Goal: Information Seeking & Learning: Find specific page/section

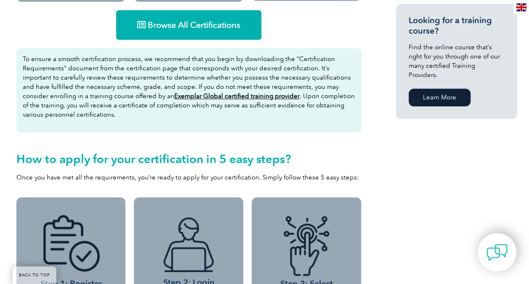
scroll to position [505, 0]
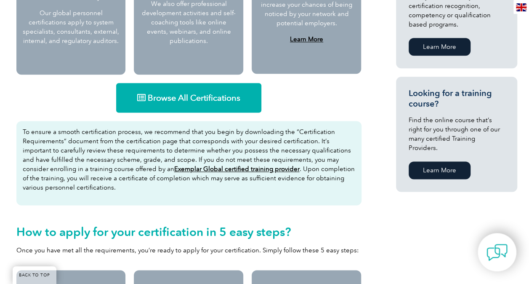
click at [202, 94] on span "Browse All Certifications" at bounding box center [194, 97] width 93 height 8
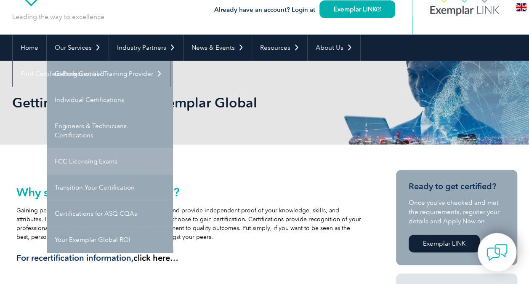
scroll to position [0, 0]
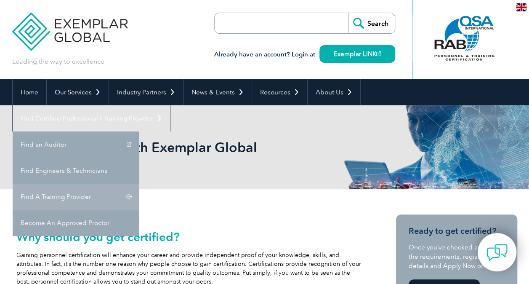
click at [139, 184] on link "Find A Training Provider" at bounding box center [76, 197] width 126 height 26
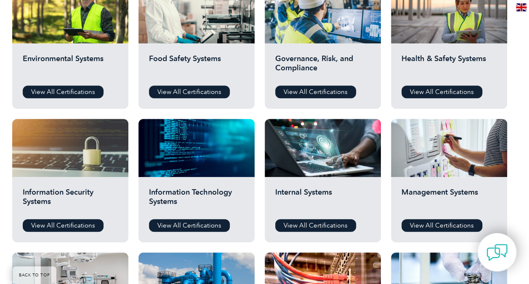
scroll to position [295, 0]
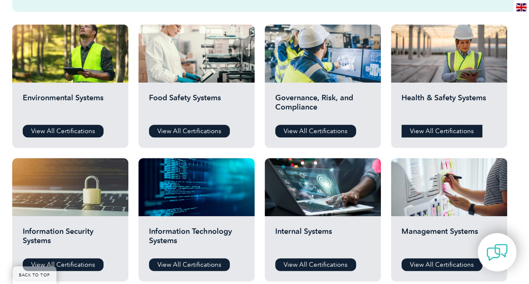
drag, startPoint x: 466, startPoint y: 129, endPoint x: 408, endPoint y: 129, distance: 58.9
click at [418, 130] on link "View All Certifications" at bounding box center [442, 131] width 81 height 13
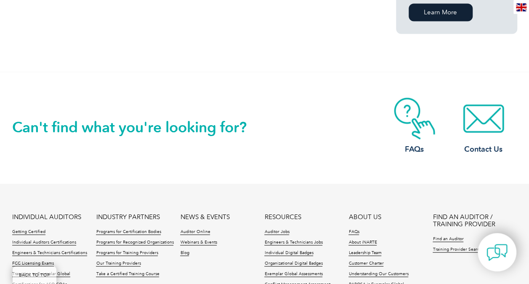
scroll to position [781, 0]
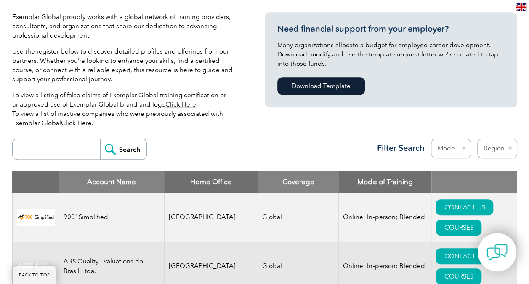
scroll to position [253, 0]
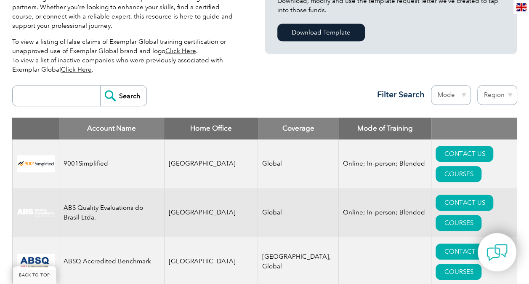
click at [488, 96] on select "Region Australia Bahrain Bangladesh Brazil Canada Colombia Dominican Republic E…" at bounding box center [497, 95] width 40 height 20
select select "[GEOGRAPHIC_DATA]"
click at [514, 94] on select "Region Australia Bahrain Bangladesh Brazil Canada Colombia Dominican Republic E…" at bounding box center [497, 95] width 40 height 20
click at [511, 95] on select "Region [GEOGRAPHIC_DATA] [GEOGRAPHIC_DATA] [GEOGRAPHIC_DATA] [GEOGRAPHIC_DATA] …" at bounding box center [497, 95] width 40 height 20
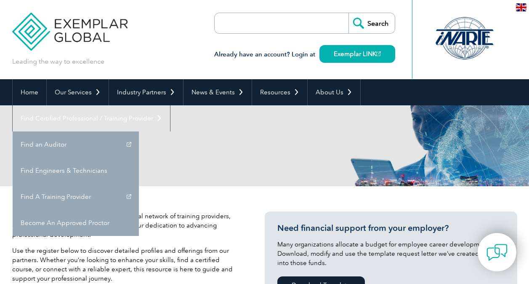
select select "[GEOGRAPHIC_DATA]"
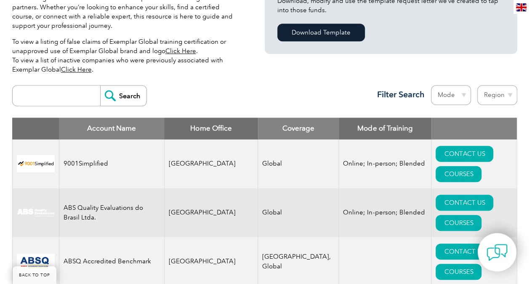
scroll to position [253, 0]
click at [496, 94] on select "Region Australia Bahrain Bangladesh Brazil Canada Colombia Dominican Republic E…" at bounding box center [497, 95] width 40 height 20
select select "[GEOGRAPHIC_DATA]"
click at [477, 85] on select "Region Australia Bahrain Bangladesh Brazil Canada Colombia Dominican Republic E…" at bounding box center [497, 95] width 40 height 20
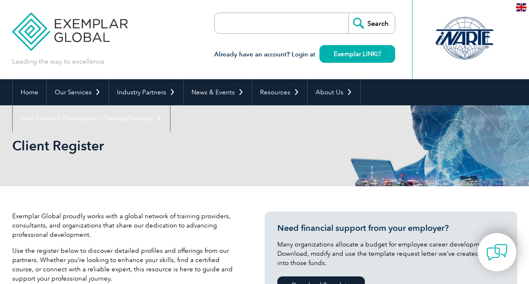
select select "[GEOGRAPHIC_DATA]"
